Goal: Task Accomplishment & Management: Complete application form

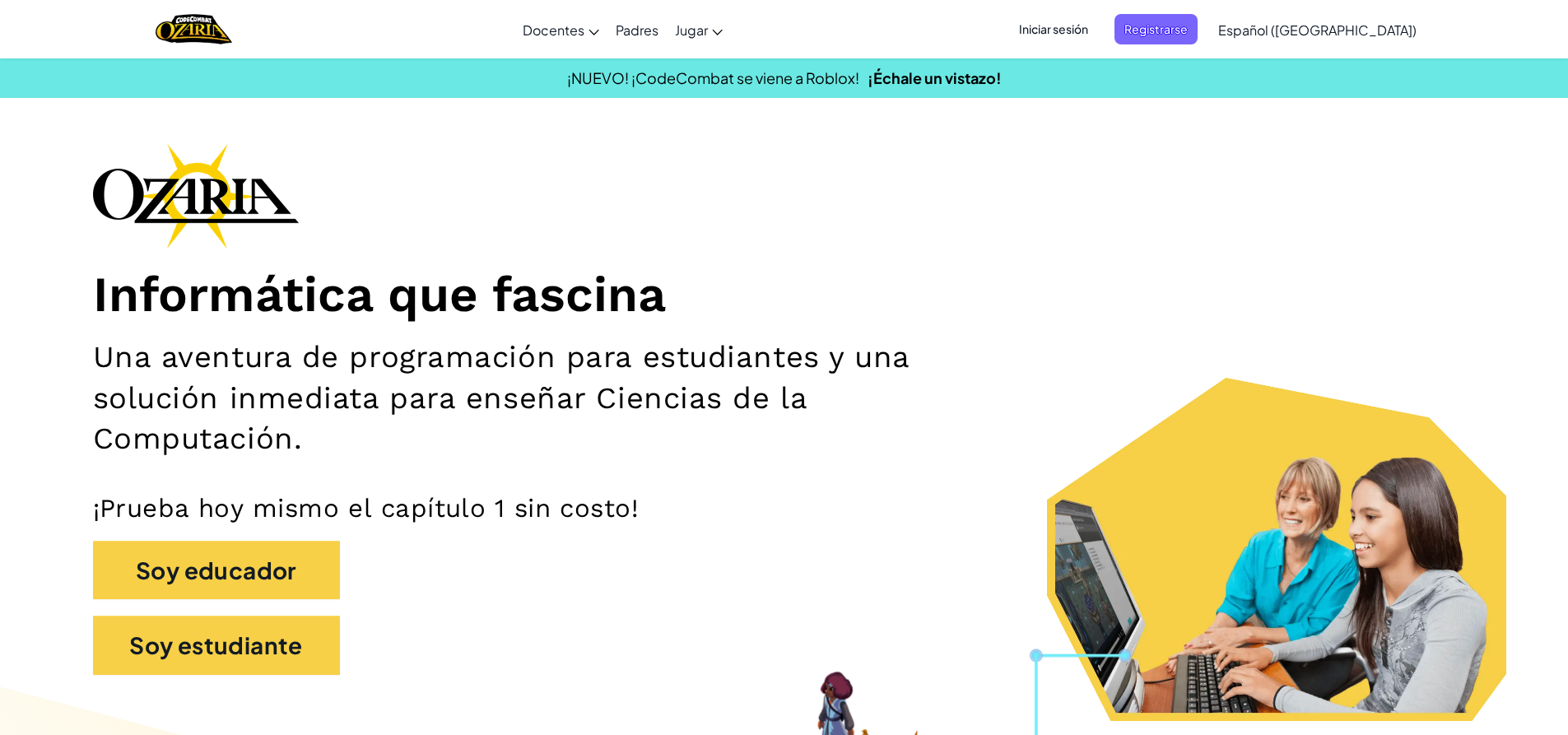
click at [1098, 36] on span "Iniciar sesión" at bounding box center [1053, 30] width 89 height 30
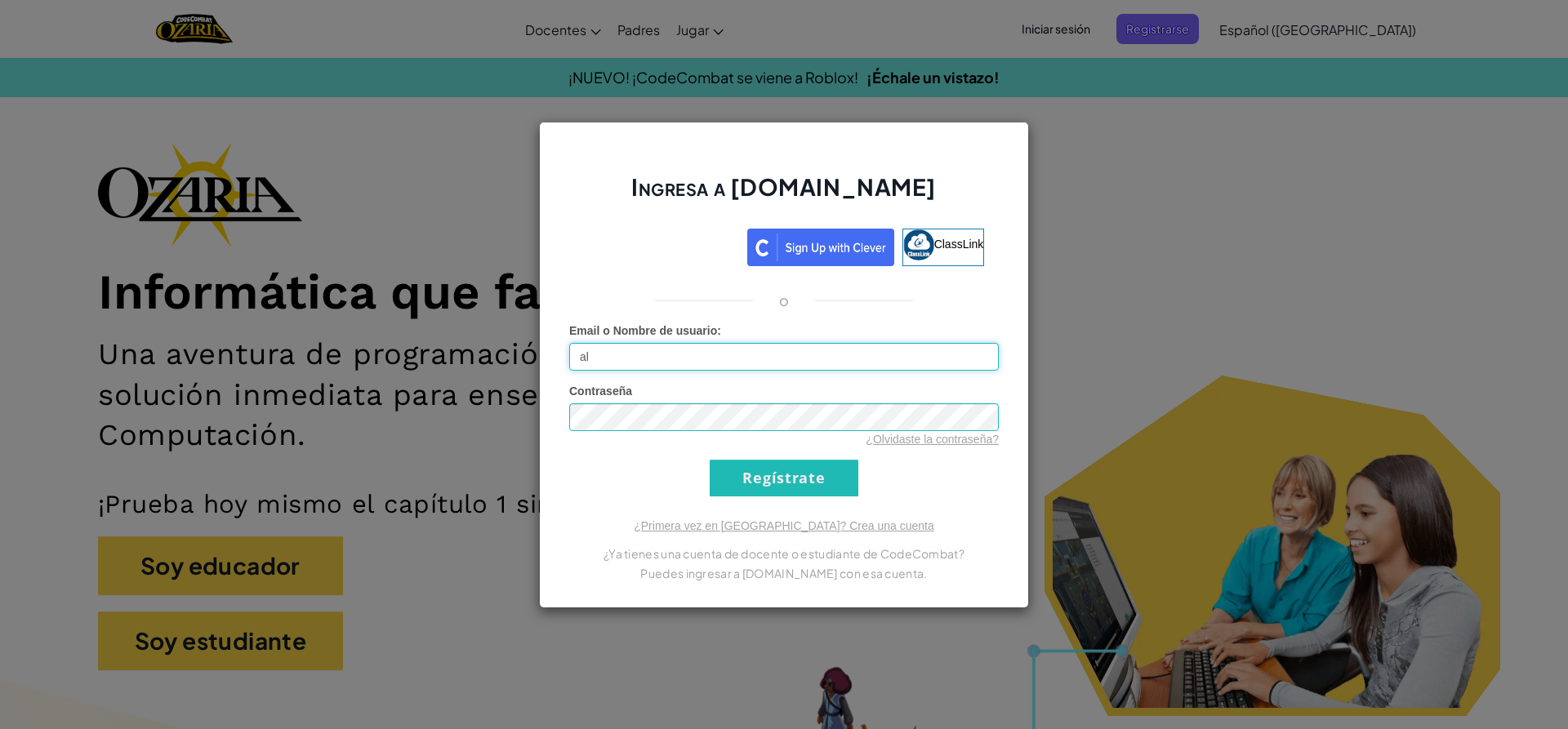
type input "[EMAIL_ADDRESS][DOMAIN_NAME]"
click at [845, 491] on input "Regístrate" at bounding box center [784, 478] width 149 height 37
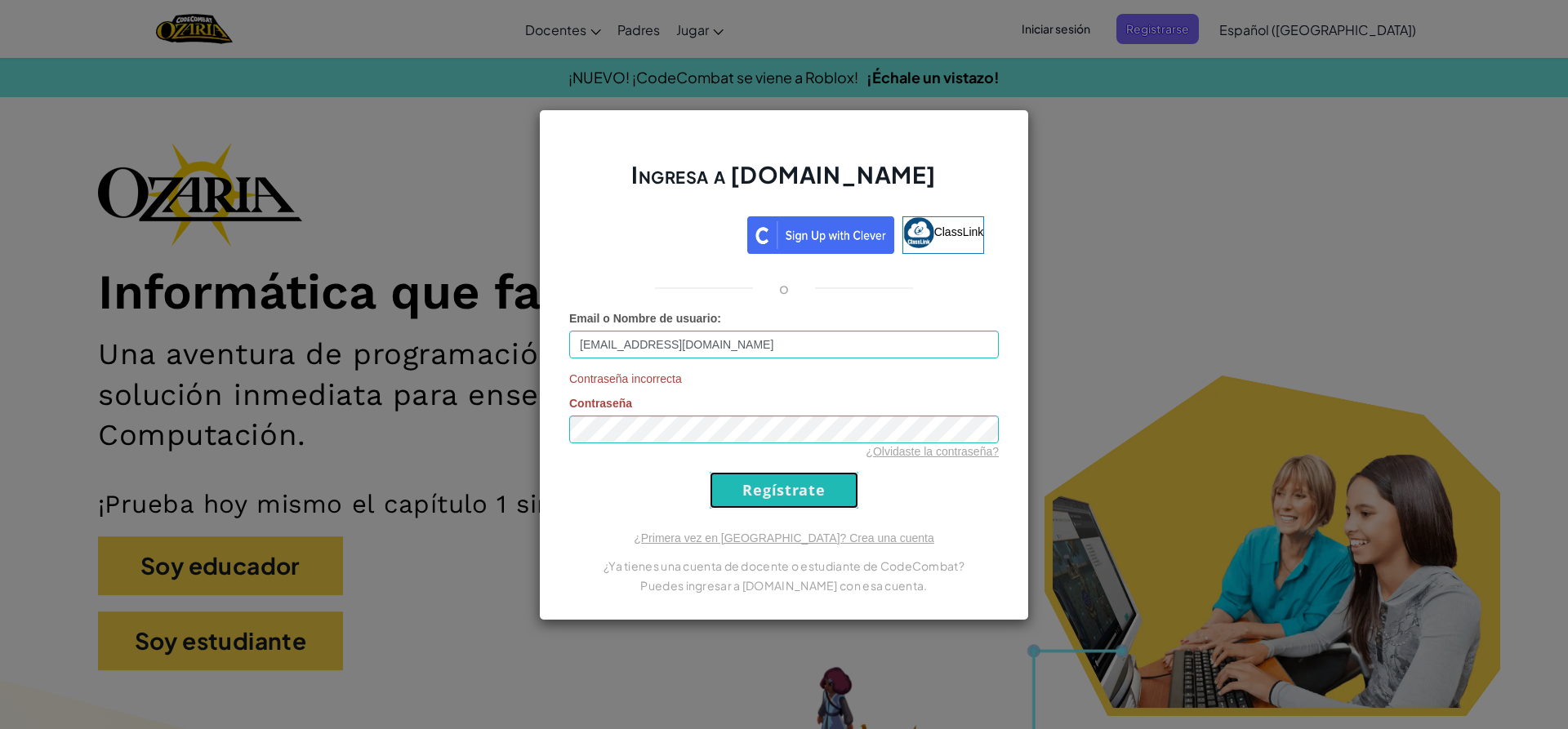
click at [808, 501] on input "Regístrate" at bounding box center [784, 490] width 149 height 37
click at [808, 498] on div "Ingresa a [DOMAIN_NAME] ClassLink o Email o Nombre de usuario : [EMAIL_ADDRESS]…" at bounding box center [784, 364] width 490 height 511
click at [778, 492] on input "Regístrate" at bounding box center [784, 490] width 149 height 37
